Goal: Information Seeking & Learning: Learn about a topic

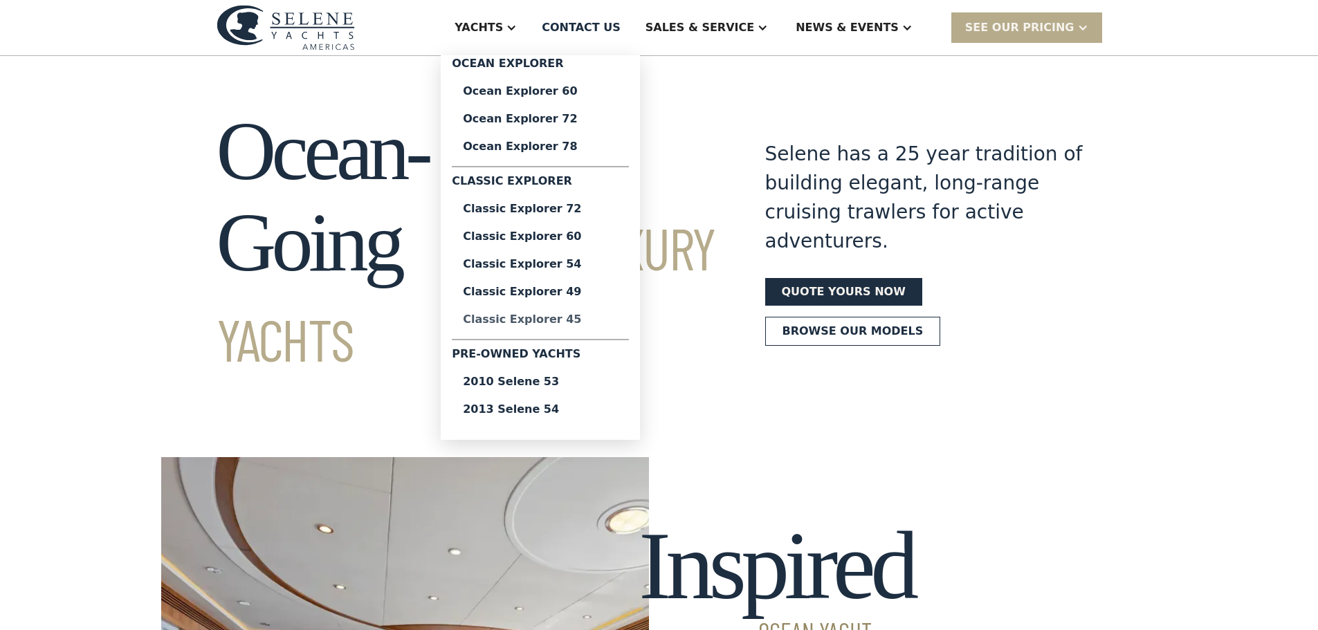
click at [588, 320] on div "Classic Explorer 45" at bounding box center [540, 319] width 155 height 11
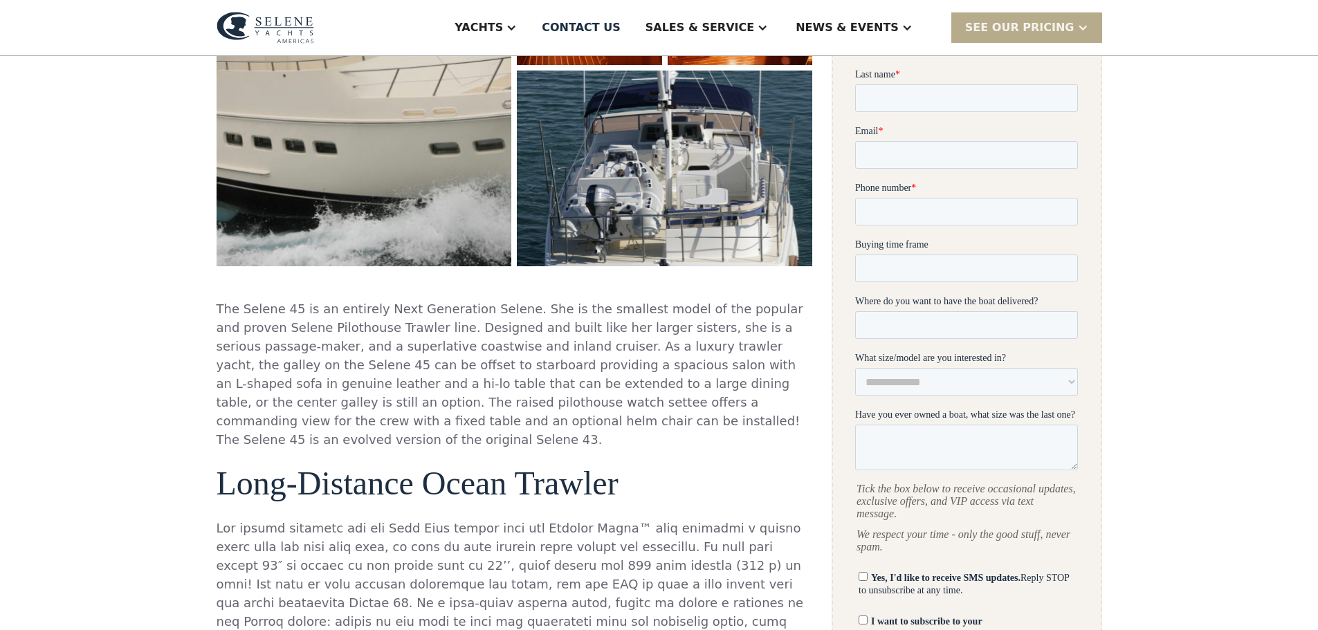
scroll to position [208, 0]
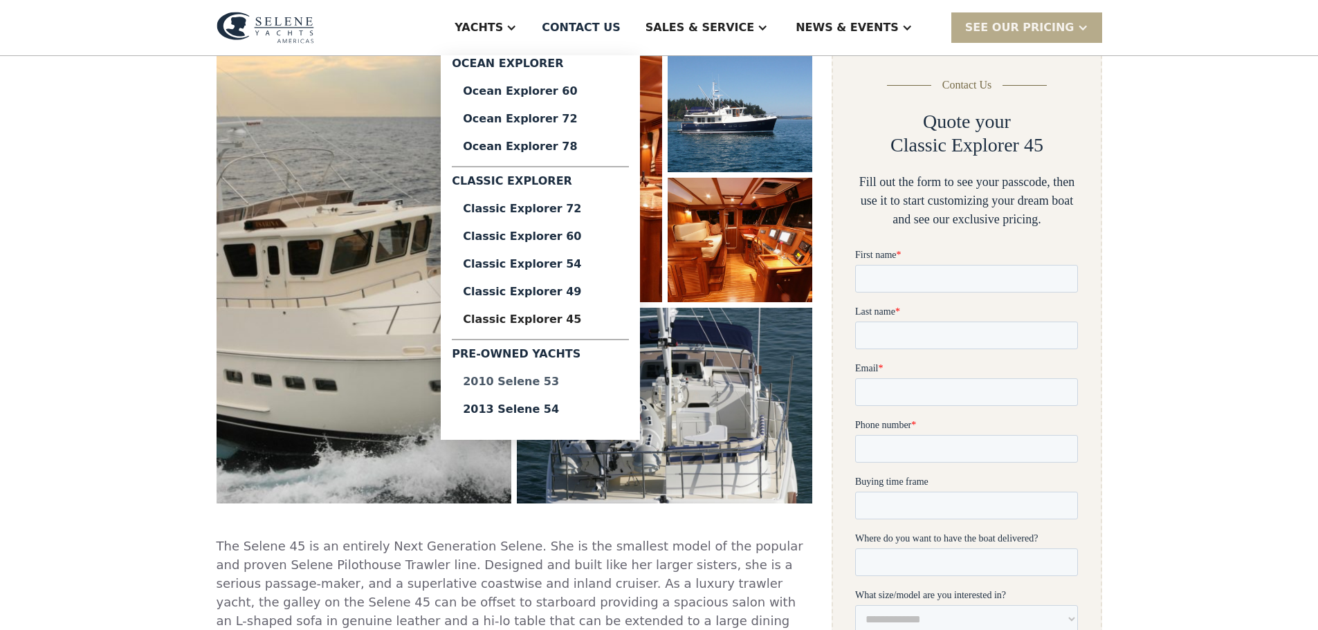
click at [571, 383] on div "2010 Selene 53" at bounding box center [540, 381] width 155 height 11
